Goal: Find specific page/section: Find specific page/section

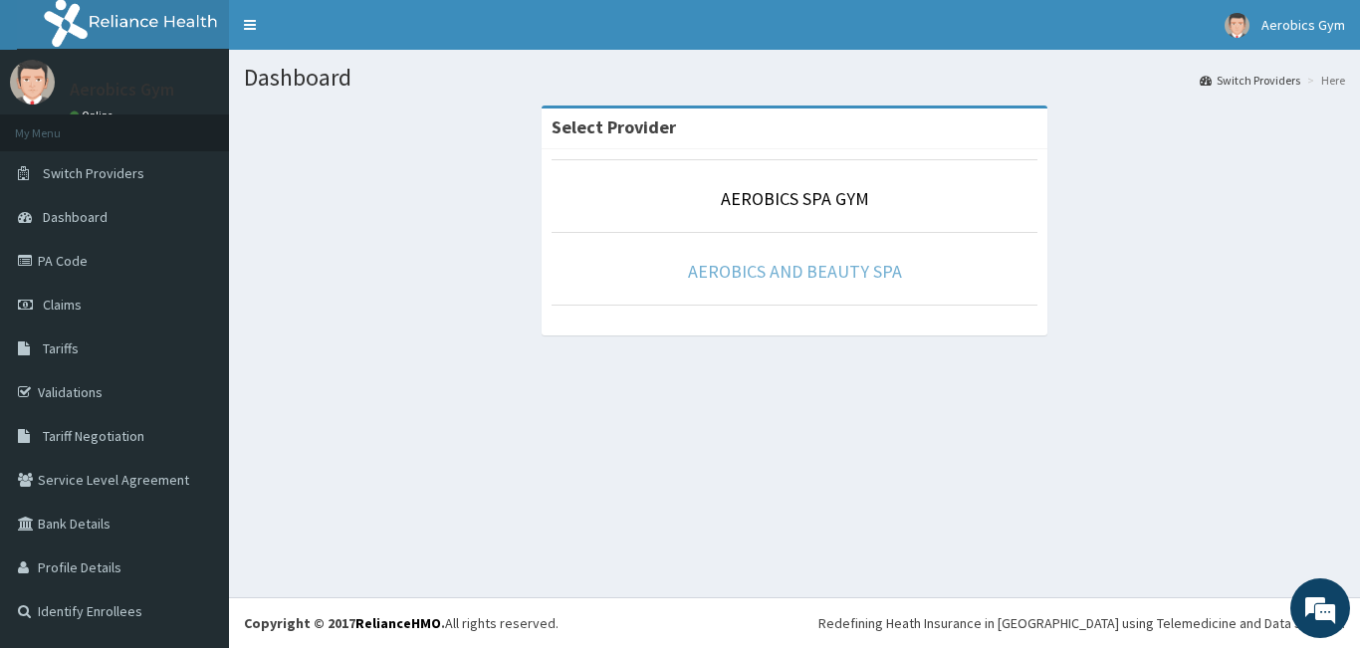
click at [773, 277] on link "AEROBICS AND BEAUTY SPA" at bounding box center [795, 271] width 214 height 23
